Goal: Communication & Community: Participate in discussion

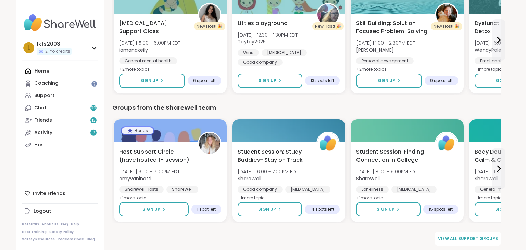
scroll to position [745, 0]
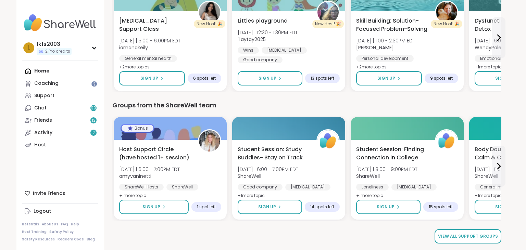
click at [469, 241] on link "View all support groups" at bounding box center [467, 236] width 67 height 14
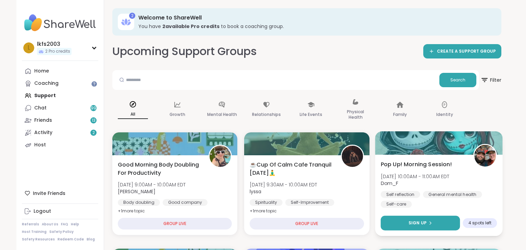
click at [450, 225] on button "Sign Up" at bounding box center [419, 223] width 79 height 15
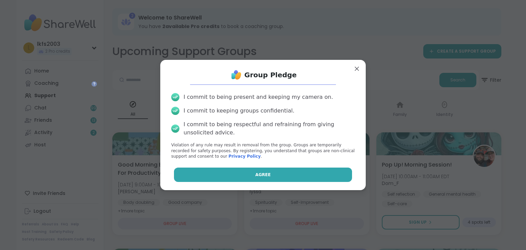
click at [349, 175] on button "Agree" at bounding box center [263, 175] width 178 height 14
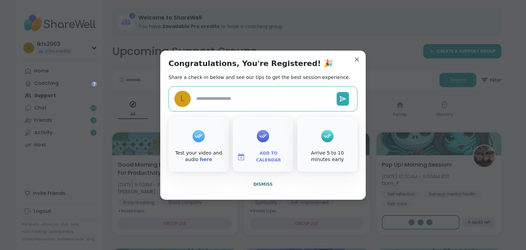
type textarea "*"
click at [310, 181] on button "Dismiss" at bounding box center [262, 184] width 189 height 14
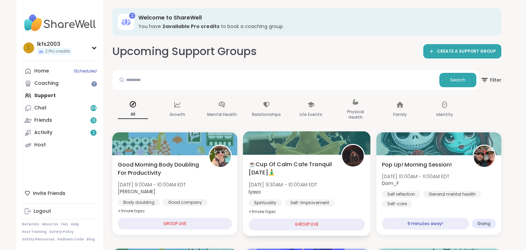
drag, startPoint x: 310, startPoint y: 181, endPoint x: 319, endPoint y: 187, distance: 10.6
click at [319, 187] on div "☕️Cup Of Calm Cafe Tranquil Tuesday🧘‍♂️ Tue, Oct 07 | 9:30AM - 10:00AM EDT lyss…" at bounding box center [306, 188] width 116 height 56
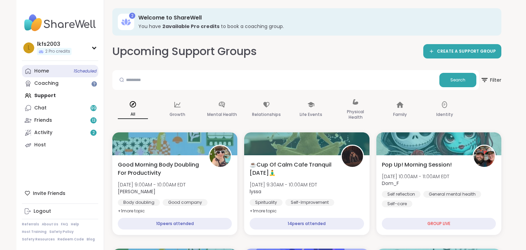
click at [80, 70] on span "1 Scheduled" at bounding box center [85, 70] width 23 height 5
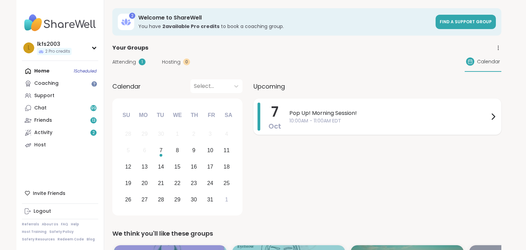
click at [304, 125] on div "Pop Up! Morning Session! 10:00AM - 11:00AM EDT" at bounding box center [393, 117] width 208 height 28
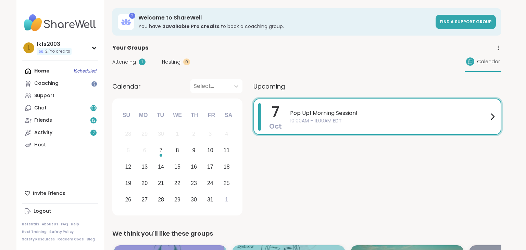
drag, startPoint x: 304, startPoint y: 125, endPoint x: 376, endPoint y: 209, distance: 110.4
click at [376, 135] on div "7 Oct Pop Up! Morning Session! 10:00AM - 11:00AM EDT" at bounding box center [377, 117] width 248 height 36
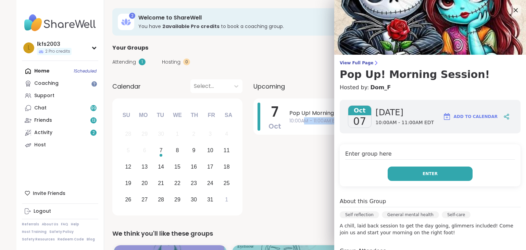
click at [418, 176] on button "Enter" at bounding box center [429, 174] width 85 height 14
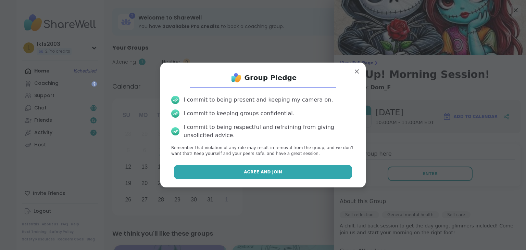
click at [343, 173] on button "Agree and Join" at bounding box center [263, 172] width 178 height 14
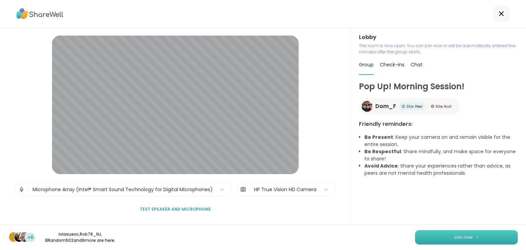
click at [469, 239] on span "Join now" at bounding box center [462, 237] width 19 height 6
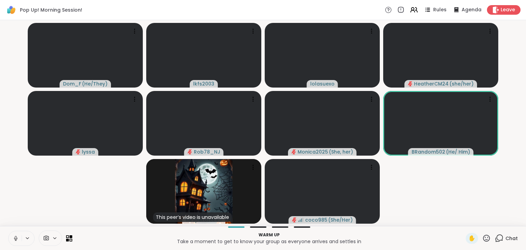
click at [10, 239] on button at bounding box center [15, 238] width 13 height 14
click at [12, 240] on button at bounding box center [15, 238] width 13 height 14
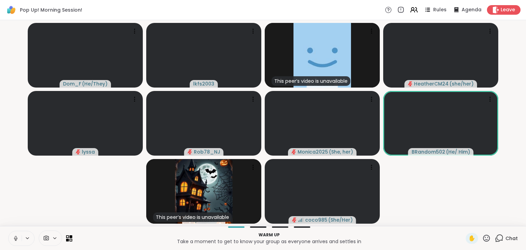
click at [9, 238] on button at bounding box center [15, 238] width 13 height 14
click at [18, 243] on button at bounding box center [15, 238] width 13 height 14
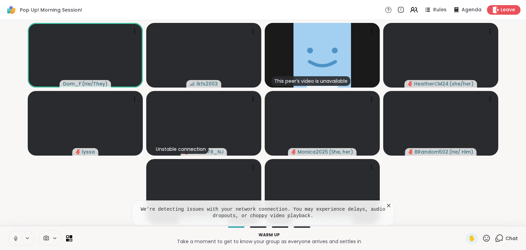
click at [15, 239] on icon at bounding box center [16, 238] width 6 height 6
click at [16, 239] on icon at bounding box center [16, 238] width 6 height 6
click at [17, 241] on icon at bounding box center [16, 238] width 6 height 6
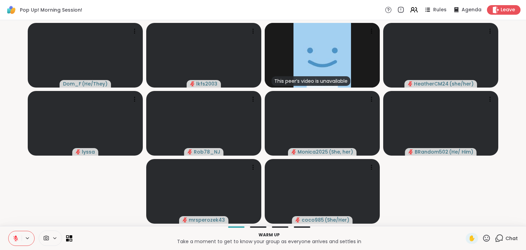
click at [18, 232] on button at bounding box center [15, 238] width 13 height 14
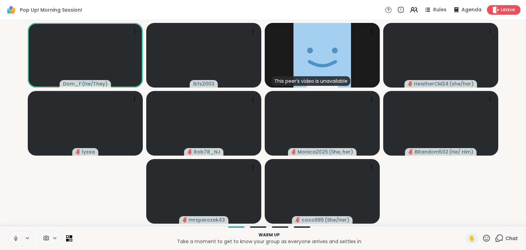
click at [17, 243] on button at bounding box center [15, 238] width 13 height 14
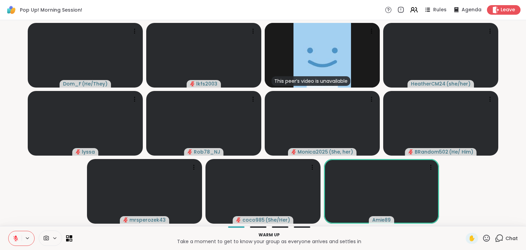
click at [491, 238] on div "✋ Chat" at bounding box center [491, 238] width 52 height 11
click at [490, 237] on icon at bounding box center [486, 238] width 9 height 9
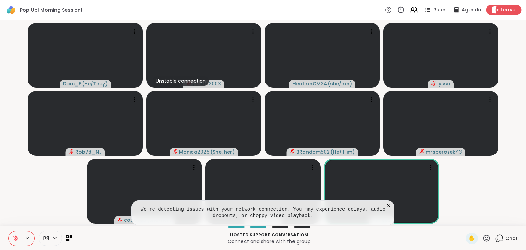
click at [518, 8] on div "Leave" at bounding box center [503, 10] width 35 height 10
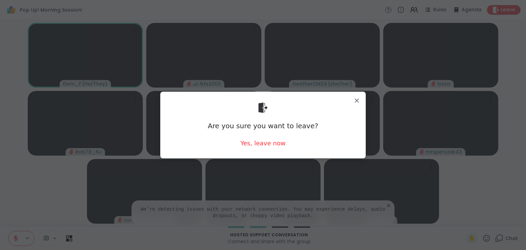
drag, startPoint x: 359, startPoint y: 138, endPoint x: 358, endPoint y: 117, distance: 20.9
click at [358, 117] on div "Are you sure you want to leave? Yes, leave now" at bounding box center [263, 125] width 194 height 56
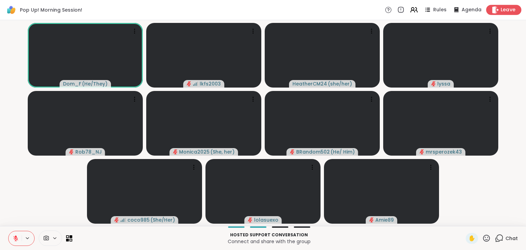
click at [502, 10] on span "Leave" at bounding box center [507, 10] width 15 height 7
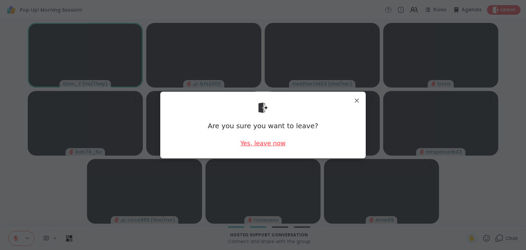
click at [257, 146] on div "Yes, leave now" at bounding box center [262, 143] width 45 height 9
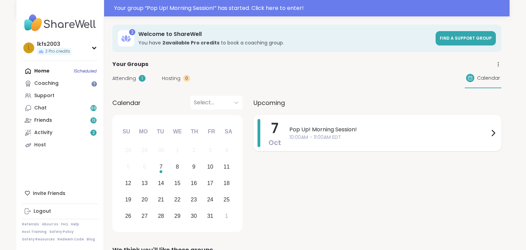
click at [442, 138] on span "10:00AM - 11:00AM EDT" at bounding box center [388, 137] width 199 height 7
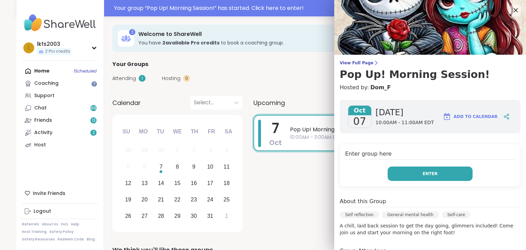
click at [446, 174] on button "Enter" at bounding box center [429, 174] width 85 height 14
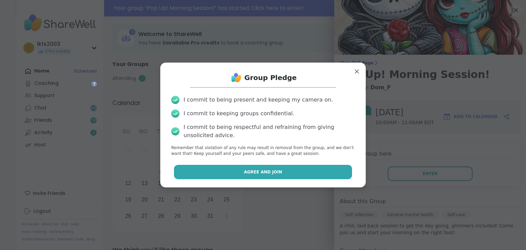
click at [346, 179] on button "Agree and Join" at bounding box center [263, 172] width 178 height 14
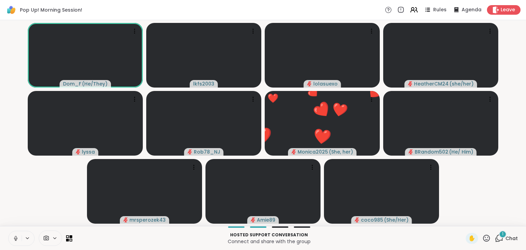
click at [489, 239] on icon at bounding box center [486, 238] width 9 height 9
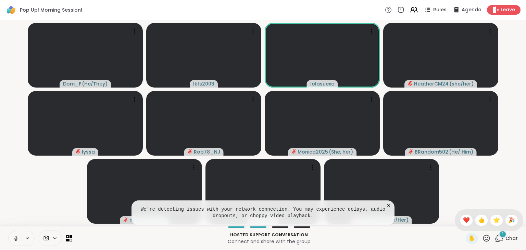
click at [388, 205] on icon at bounding box center [388, 205] width 7 height 7
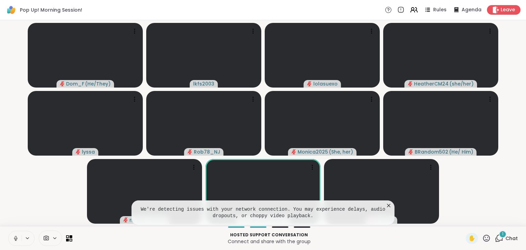
click at [386, 208] on icon at bounding box center [388, 205] width 7 height 7
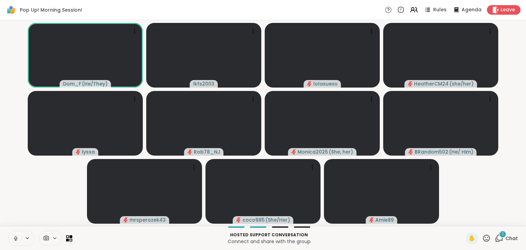
click at [486, 235] on icon at bounding box center [486, 238] width 9 height 9
click at [508, 226] on div "✋ ❤️ 👍 🌟 🎉" at bounding box center [488, 220] width 68 height 22
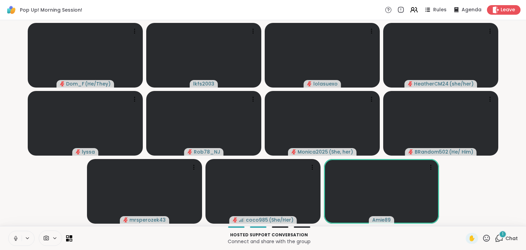
click at [490, 233] on div "✋" at bounding box center [477, 238] width 25 height 11
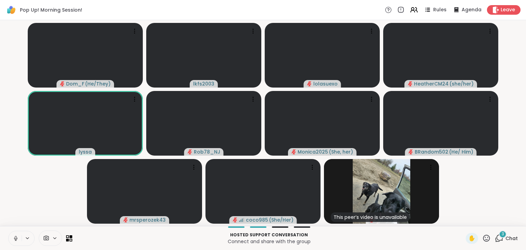
click at [18, 239] on icon at bounding box center [16, 238] width 6 height 6
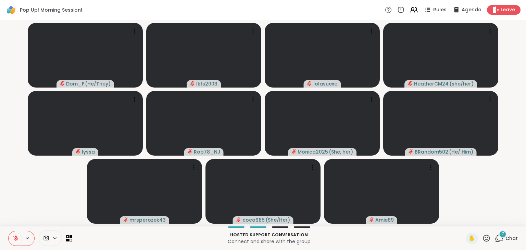
click at [14, 242] on icon at bounding box center [16, 238] width 6 height 6
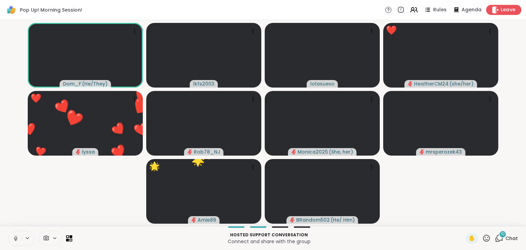
click at [504, 9] on span "Leave" at bounding box center [507, 10] width 15 height 7
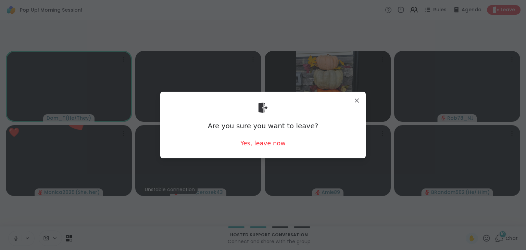
click at [282, 142] on div "Yes, leave now" at bounding box center [262, 143] width 45 height 9
